Goal: Task Accomplishment & Management: Use online tool/utility

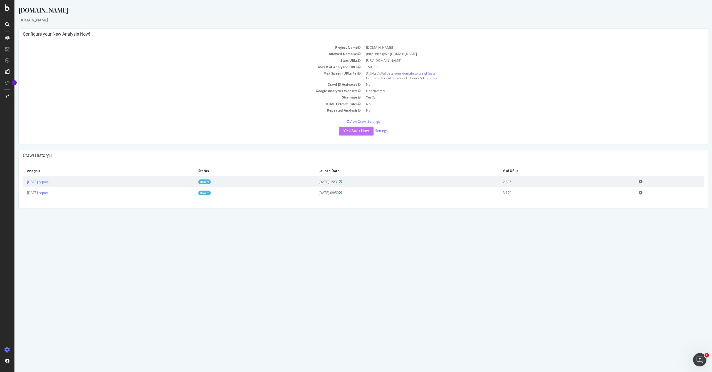
click at [341, 126] on button "Yes! Start Now" at bounding box center [356, 130] width 34 height 9
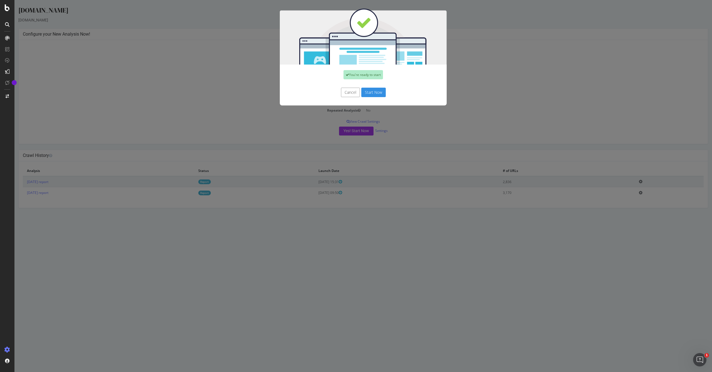
click at [387, 94] on div "Cancel Start Now" at bounding box center [363, 92] width 158 height 9
click at [379, 94] on button "Start Now" at bounding box center [373, 92] width 24 height 9
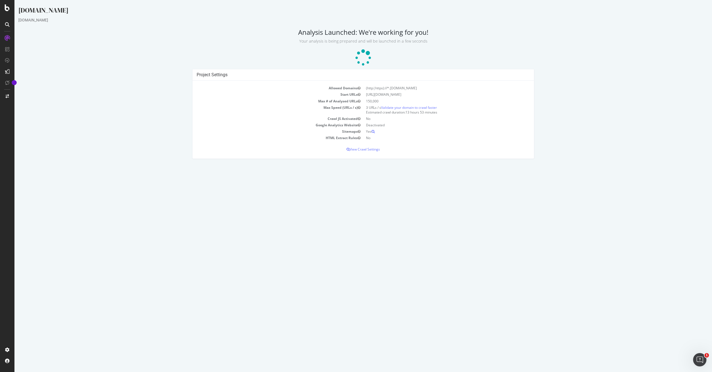
click at [365, 31] on h2 "Analysis Launched: We're working for you! Your analysis is being prepared and w…" at bounding box center [362, 36] width 689 height 16
click at [364, 32] on h2 "Analysis Launched: We're working for you! Your analysis is being prepared and w…" at bounding box center [362, 36] width 689 height 16
